Goal: Task Accomplishment & Management: Manage account settings

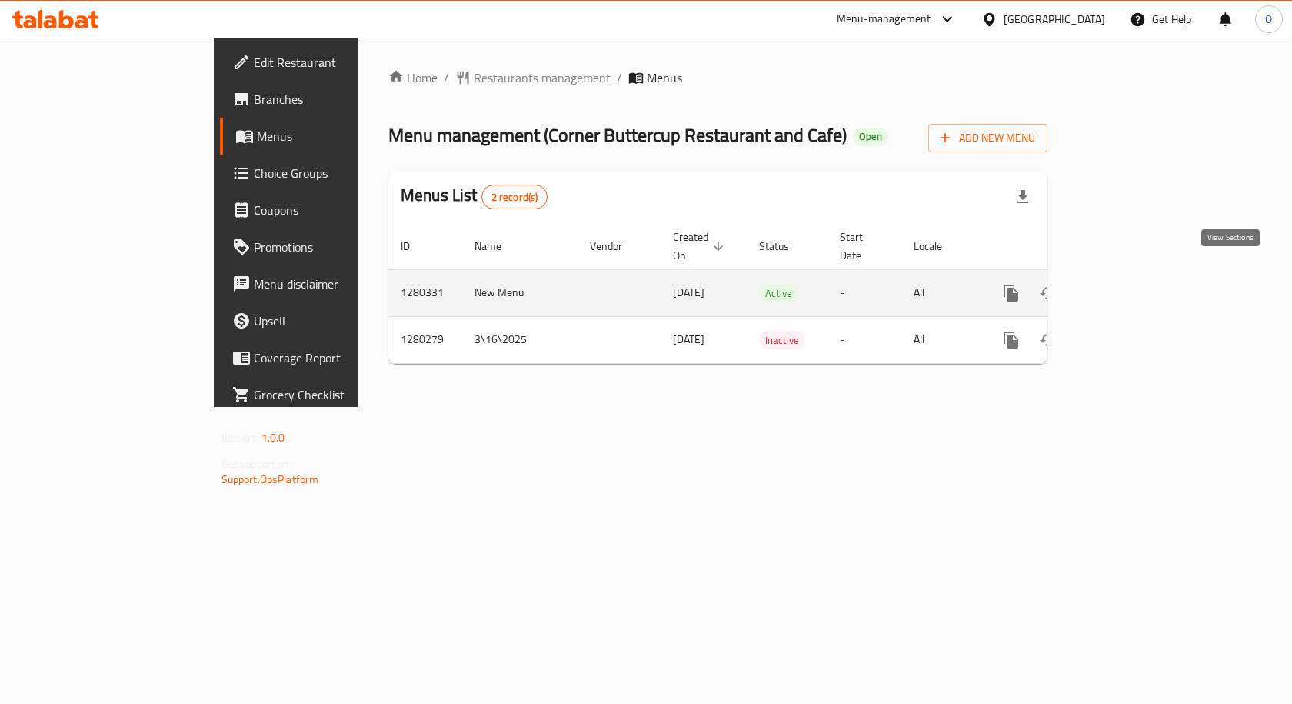
click at [1131, 284] on icon "enhanced table" at bounding box center [1122, 293] width 18 height 18
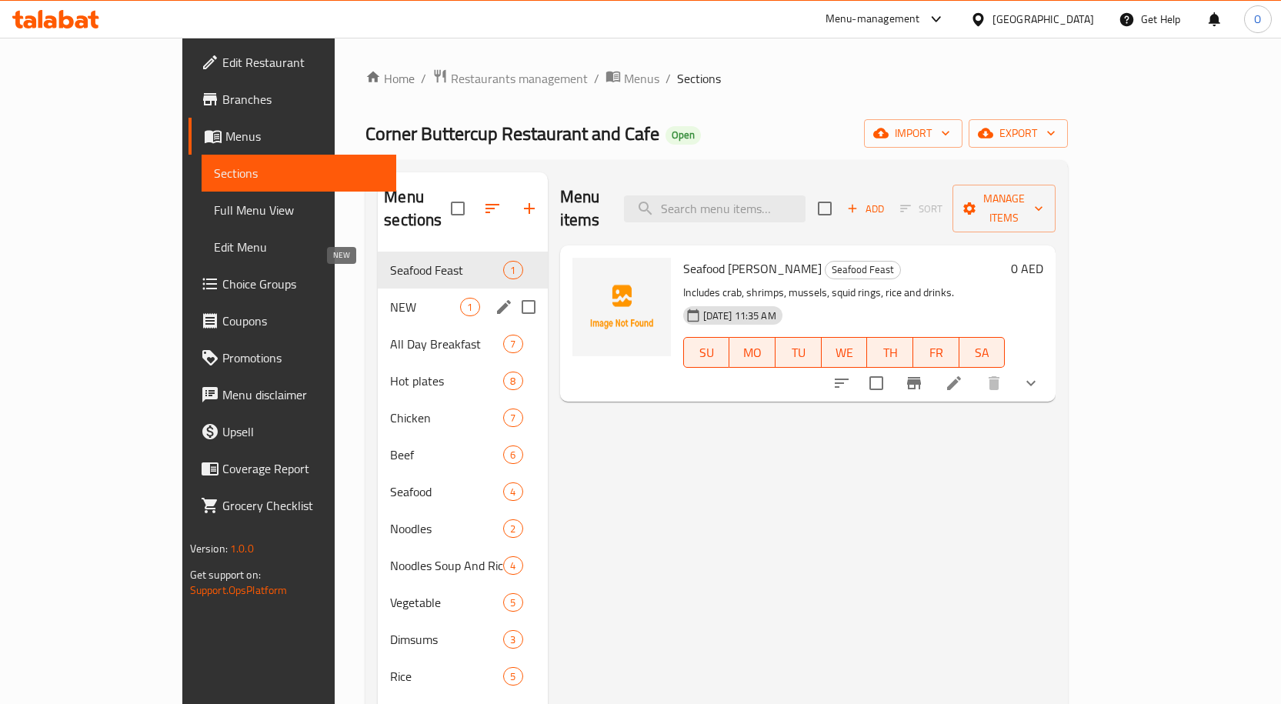
click at [390, 298] on span "NEW" at bounding box center [425, 307] width 70 height 18
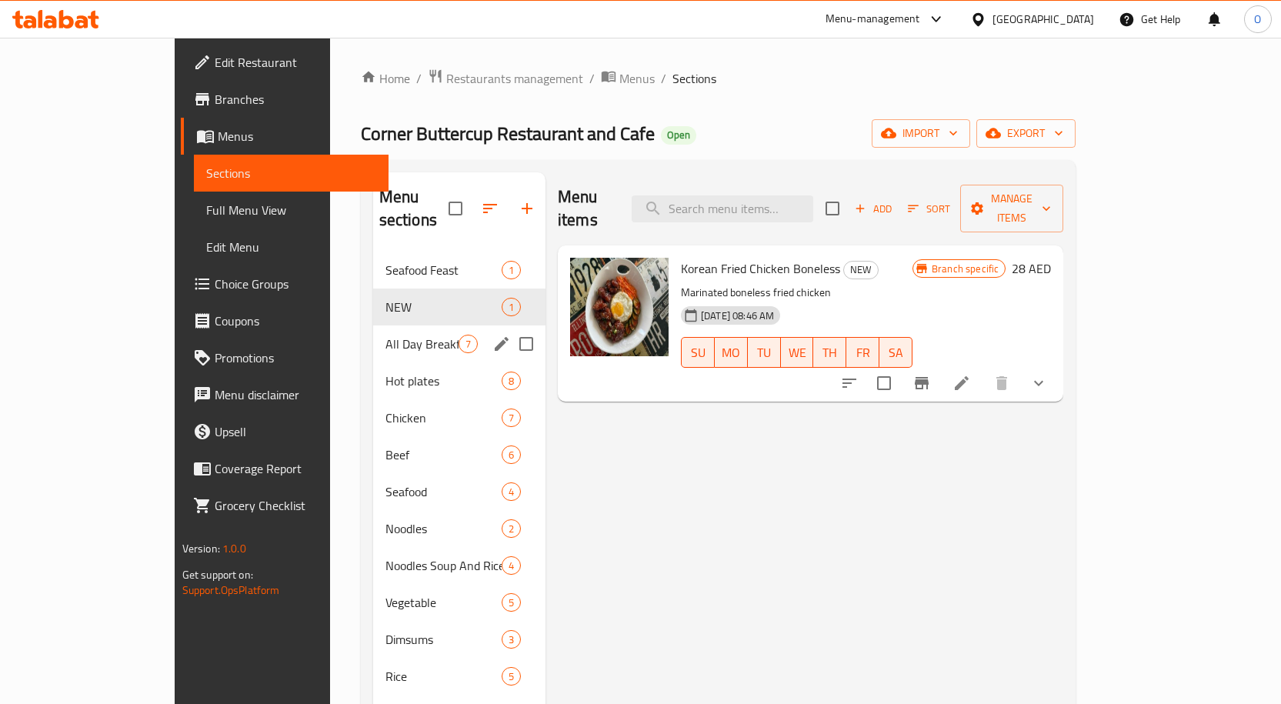
click at [385, 335] on span "All Day Breakfast" at bounding box center [421, 344] width 73 height 18
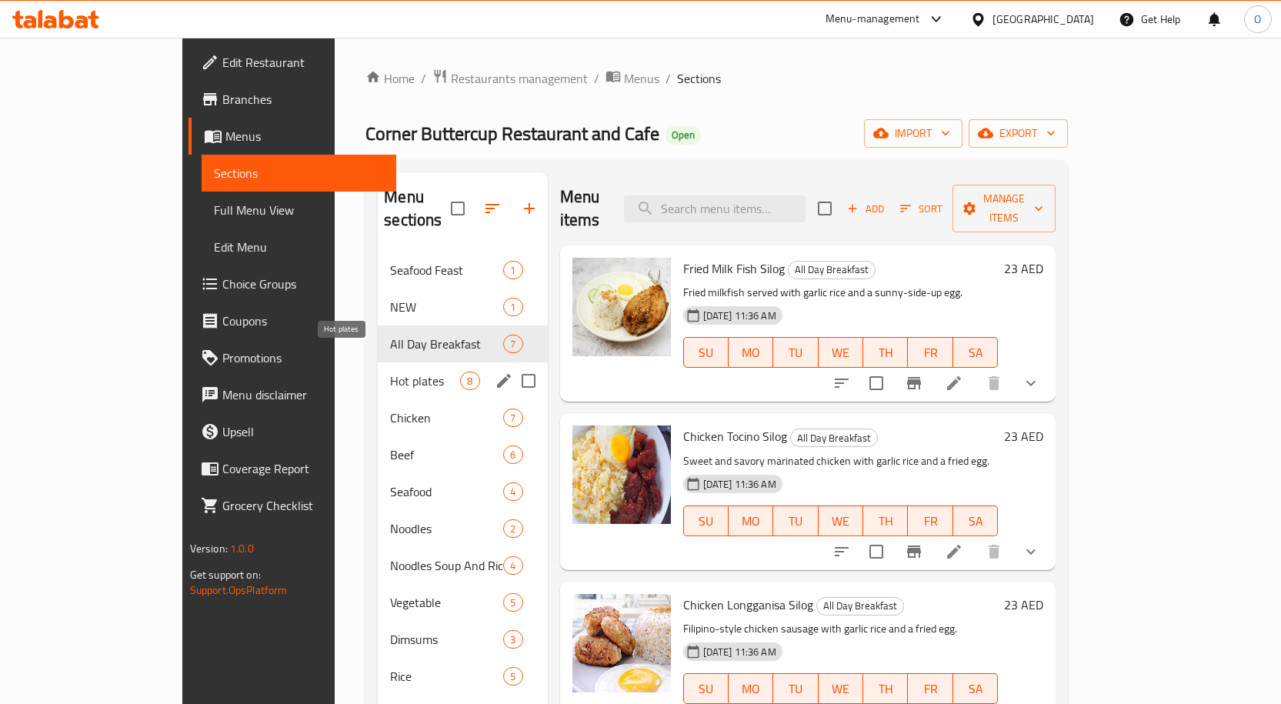
click at [390, 371] on span "Hot plates" at bounding box center [425, 380] width 70 height 18
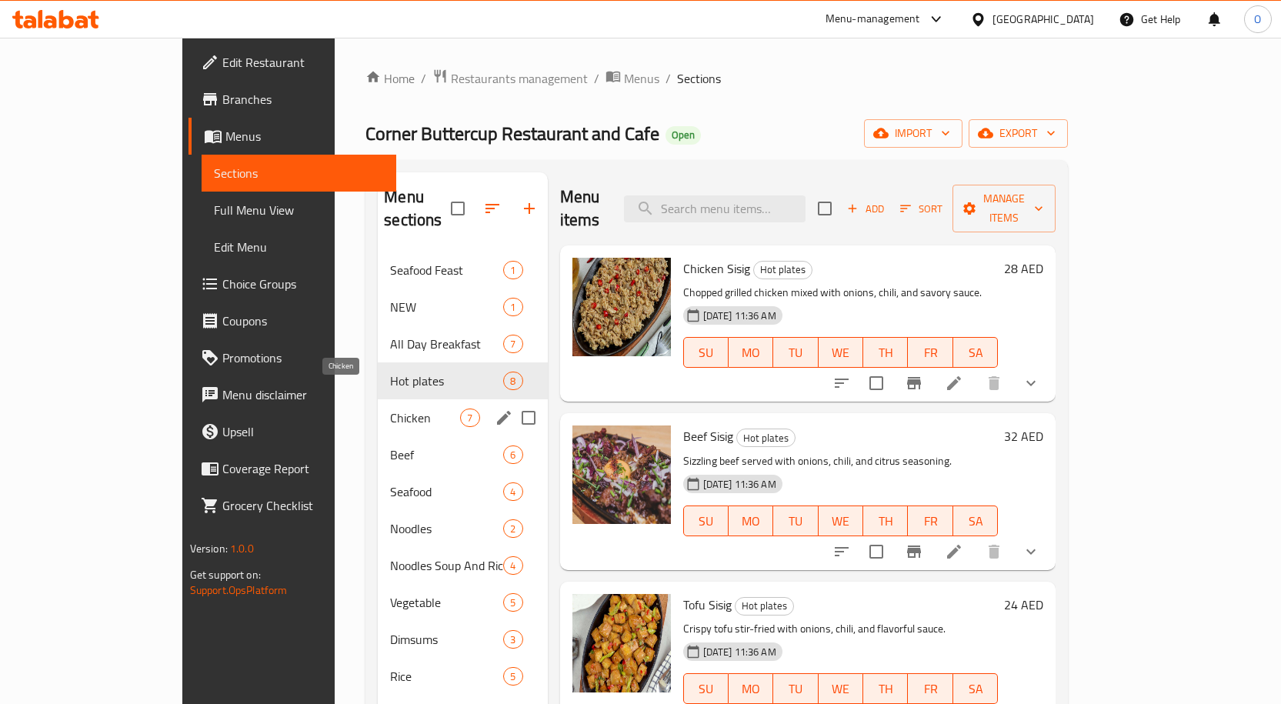
click at [390, 408] on span "Chicken" at bounding box center [425, 417] width 70 height 18
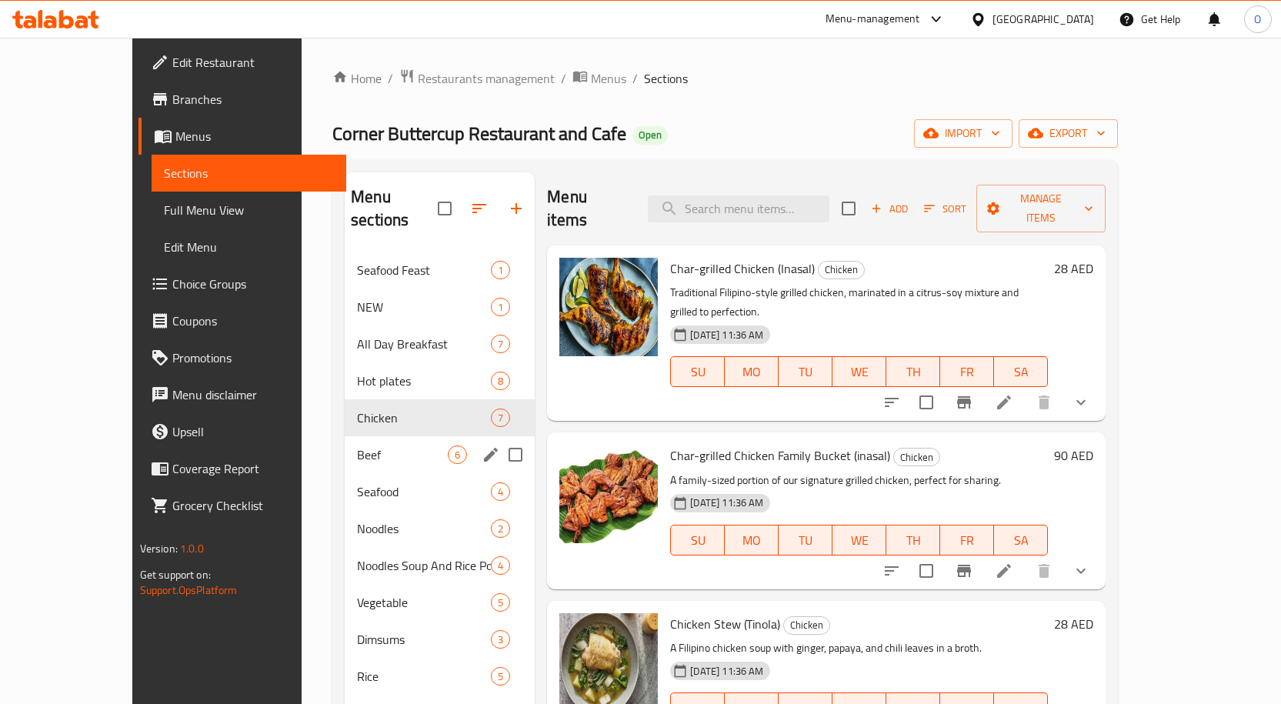
click at [357, 445] on span "Beef" at bounding box center [402, 454] width 91 height 18
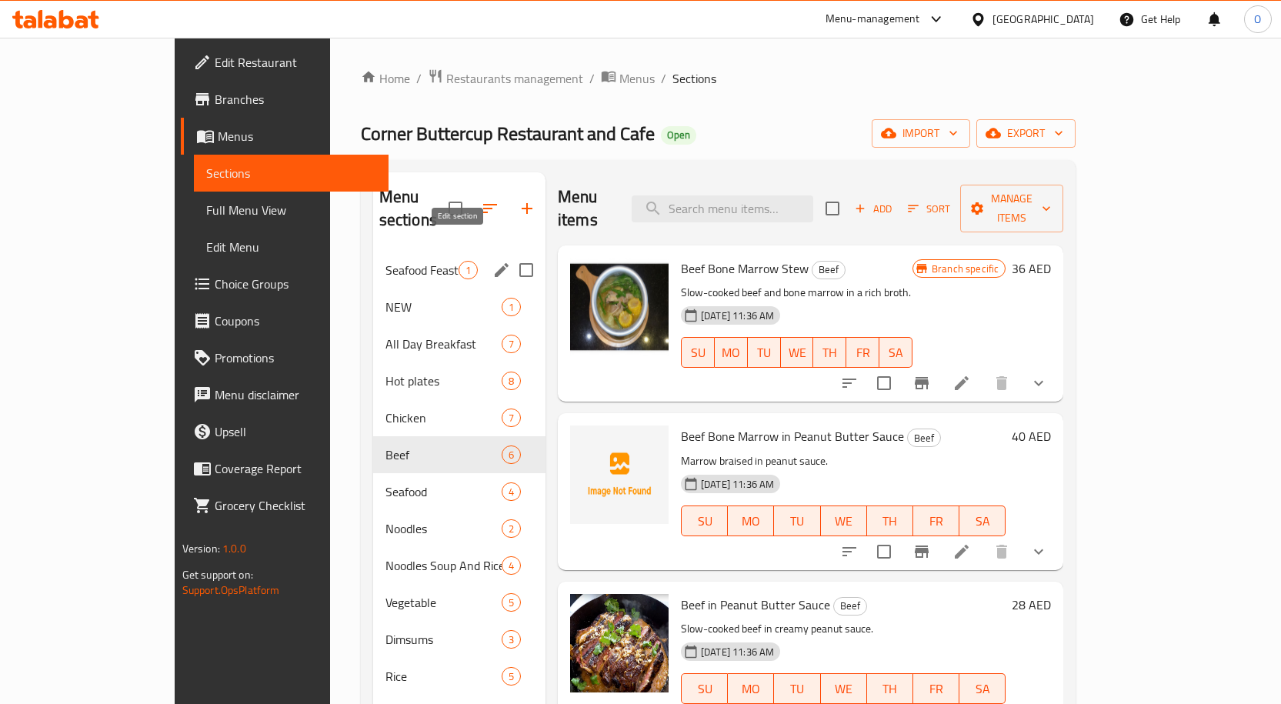
click at [492, 261] on icon "edit" at bounding box center [501, 270] width 18 height 18
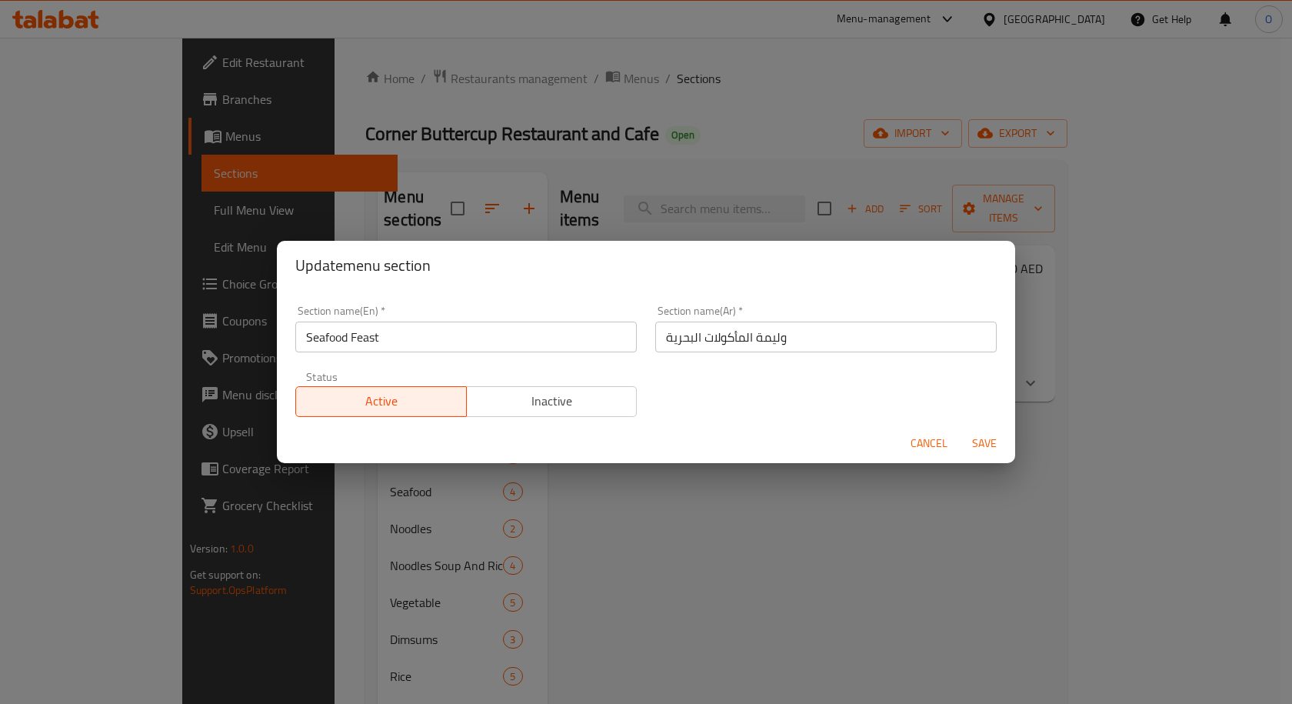
click at [914, 440] on span "Cancel" at bounding box center [929, 443] width 37 height 19
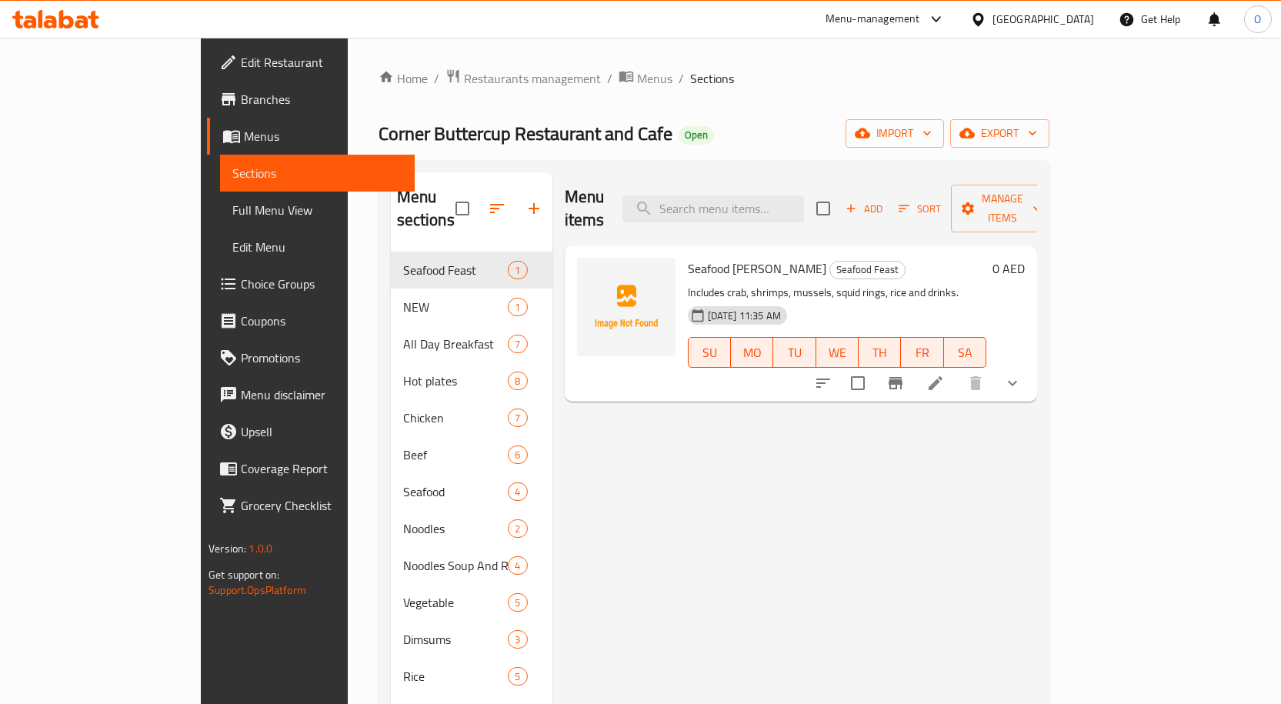
click at [232, 205] on span "Full Menu View" at bounding box center [317, 210] width 170 height 18
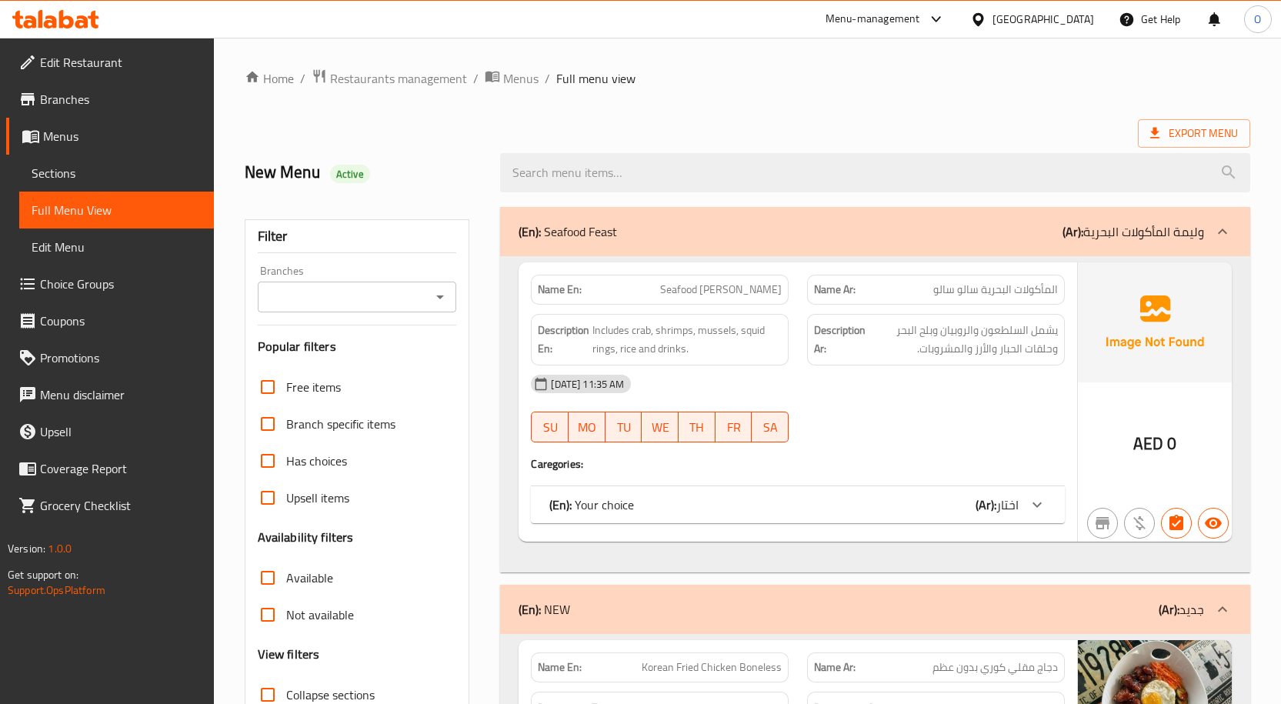
click at [102, 280] on span "Choice Groups" at bounding box center [121, 284] width 162 height 18
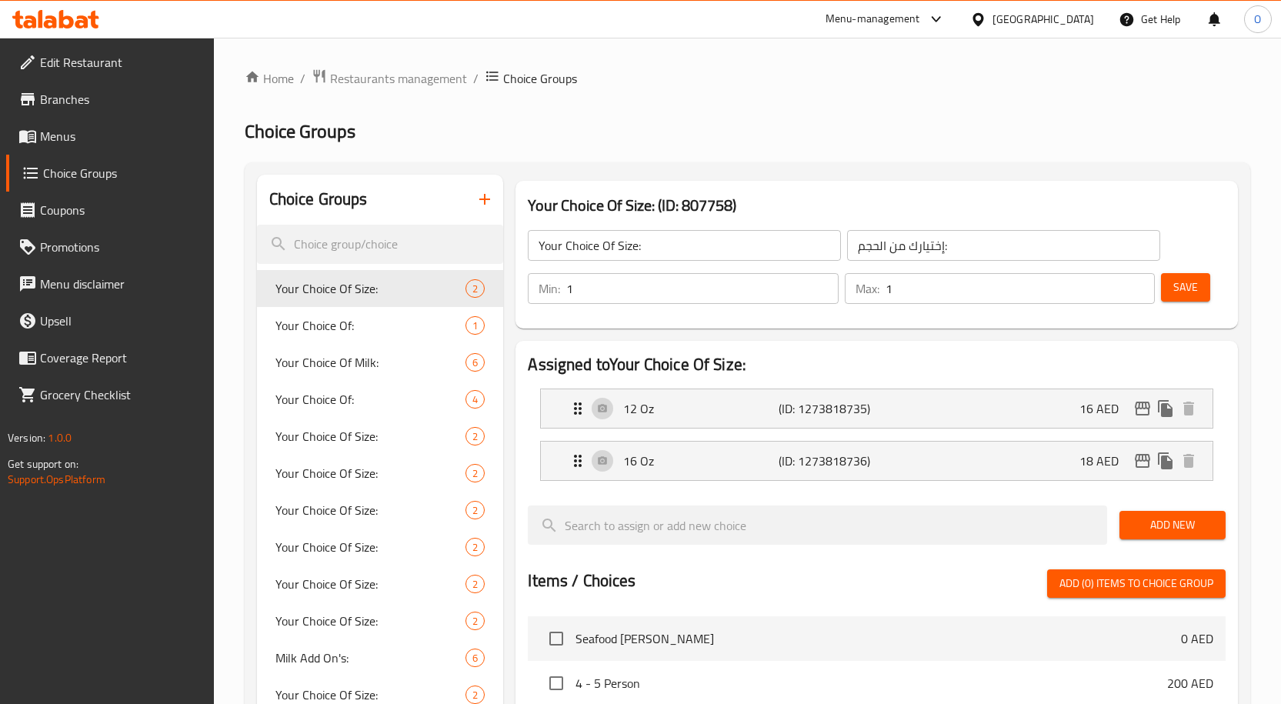
click at [102, 207] on span "Coupons" at bounding box center [121, 210] width 162 height 18
